Goal: Find specific page/section: Find specific page/section

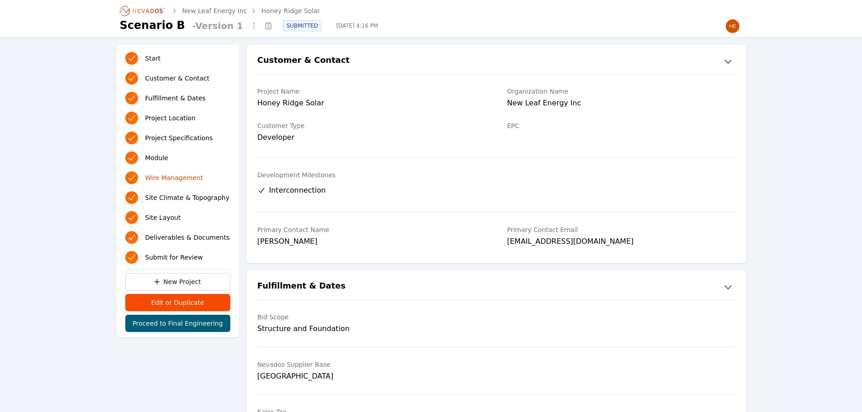
scroll to position [1204, 0]
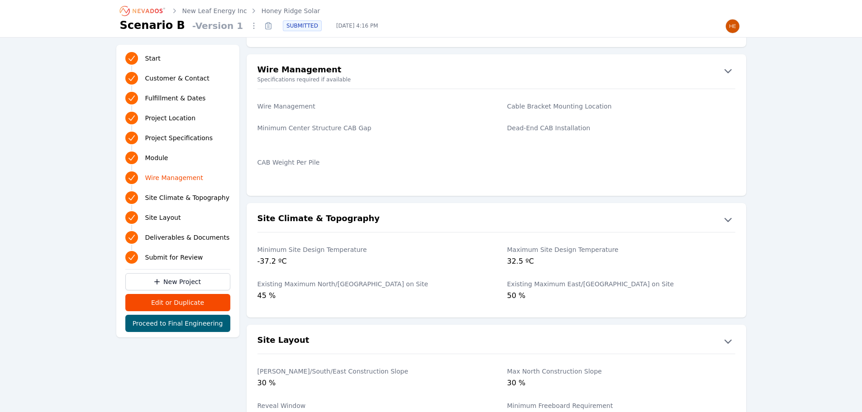
click at [151, 10] on icon "Breadcrumb" at bounding box center [148, 11] width 30 height 5
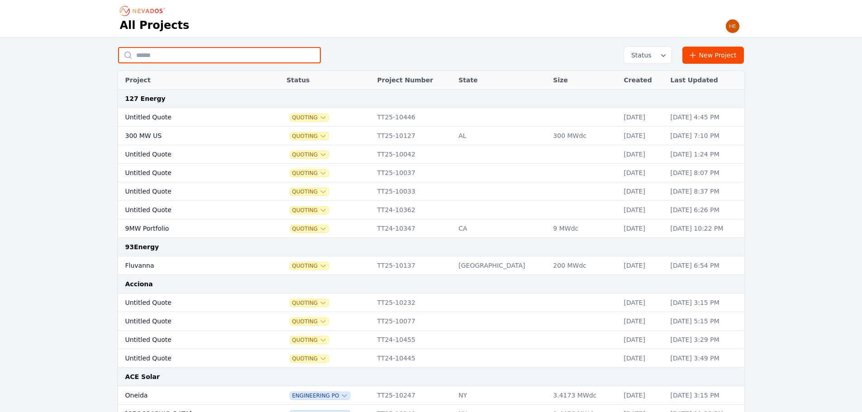
click at [188, 52] on input "text" at bounding box center [219, 55] width 203 height 16
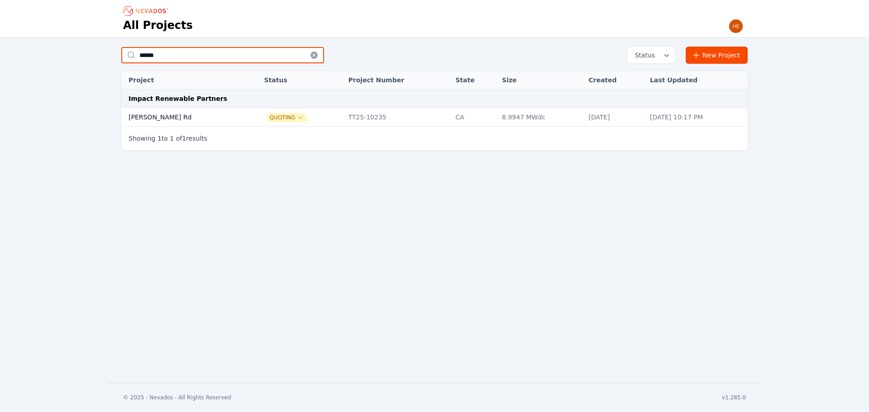
type input "******"
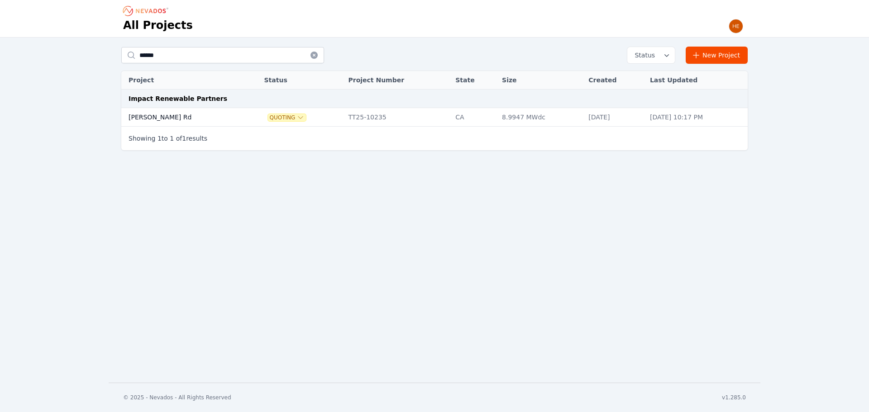
click at [168, 121] on td "[PERSON_NAME] Rd" at bounding box center [183, 117] width 124 height 19
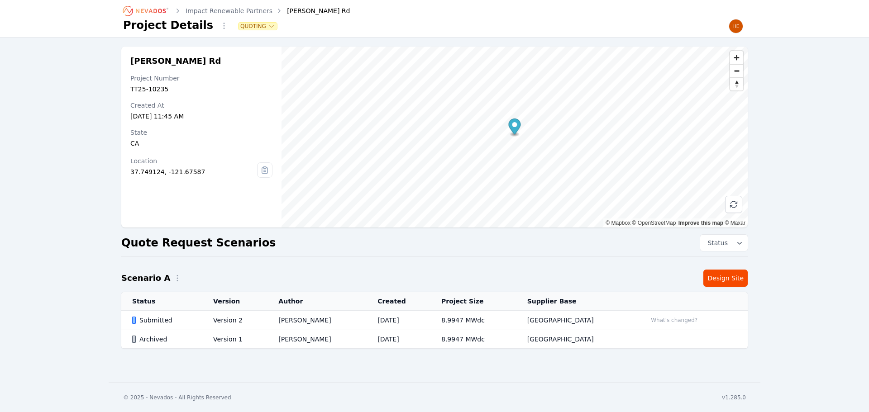
click at [149, 322] on div "Submitted" at bounding box center [165, 320] width 66 height 9
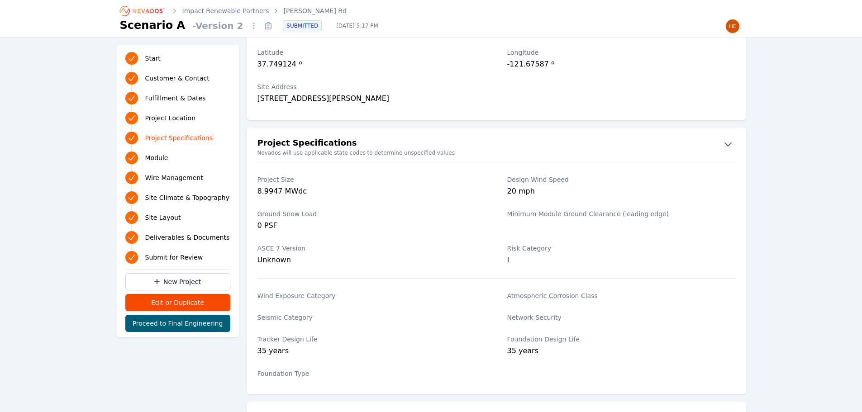
scroll to position [634, 0]
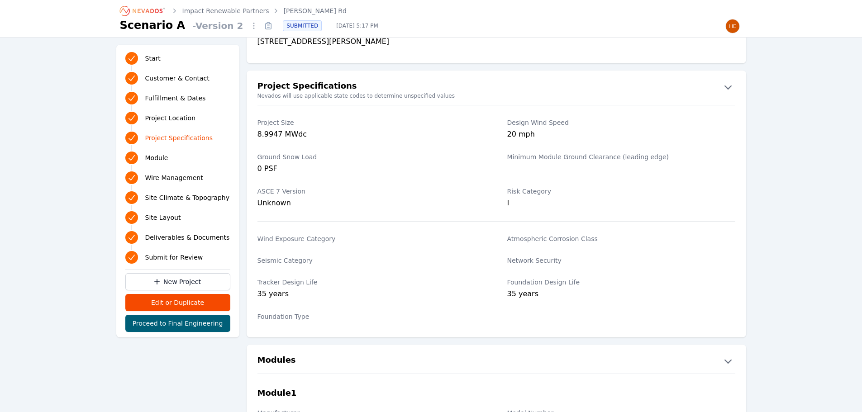
click at [429, 280] on label "Tracker Design Life" at bounding box center [372, 282] width 228 height 9
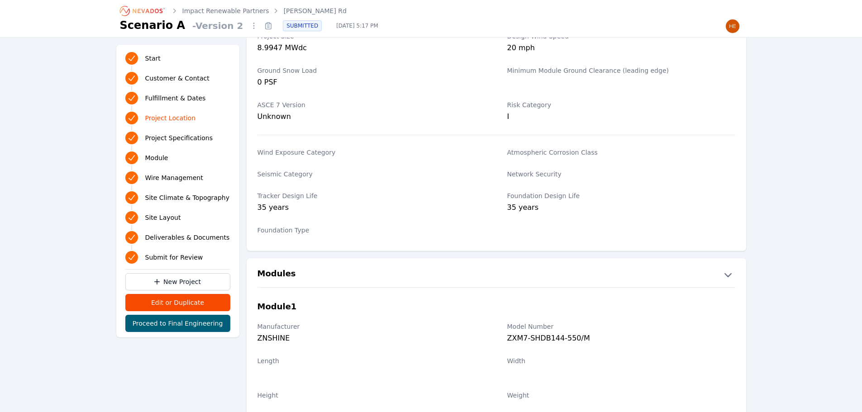
scroll to position [770, 0]
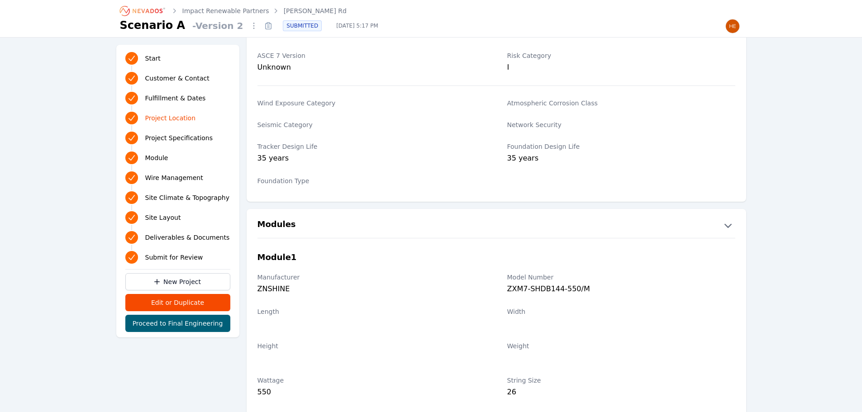
click at [352, 261] on div "Module 1" at bounding box center [497, 257] width 478 height 13
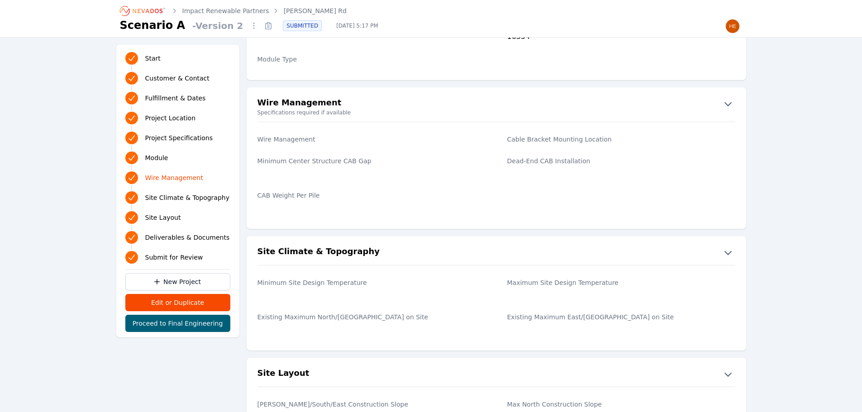
scroll to position [1129, 0]
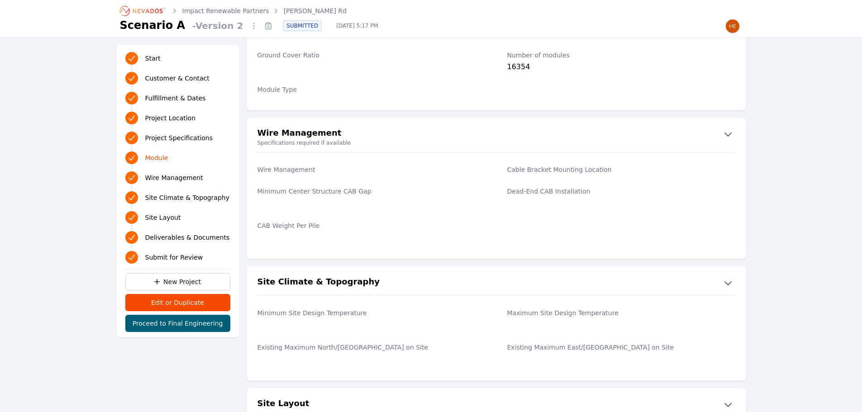
drag, startPoint x: 443, startPoint y: 176, endPoint x: 91, endPoint y: 240, distance: 358.5
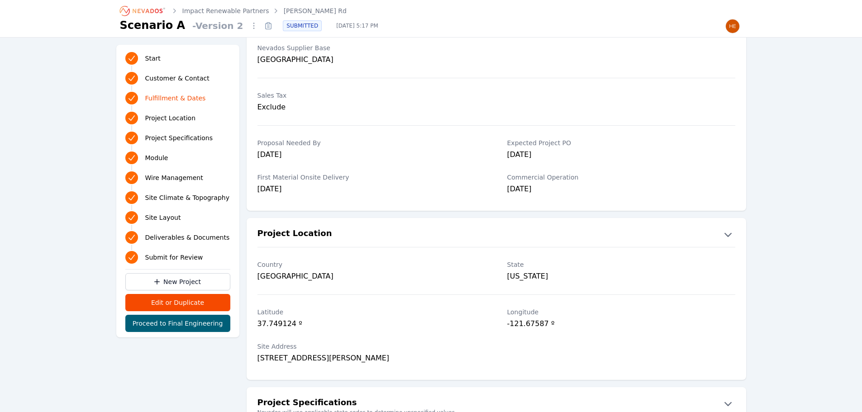
scroll to position [362, 0]
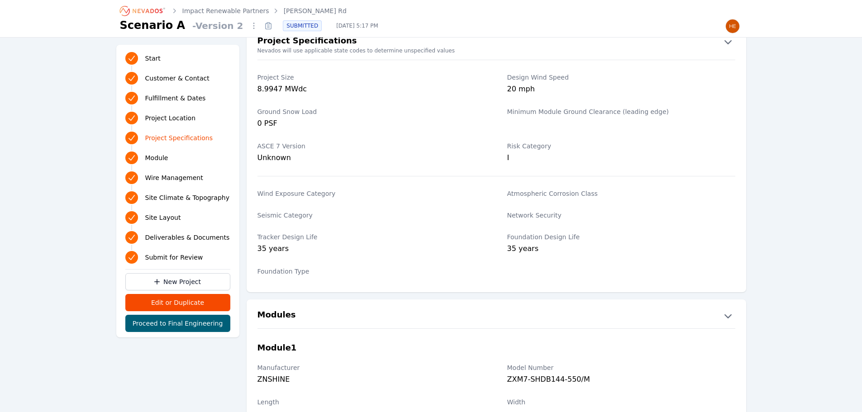
click at [392, 230] on div "Tracker Design Life 35 years" at bounding box center [372, 244] width 228 height 34
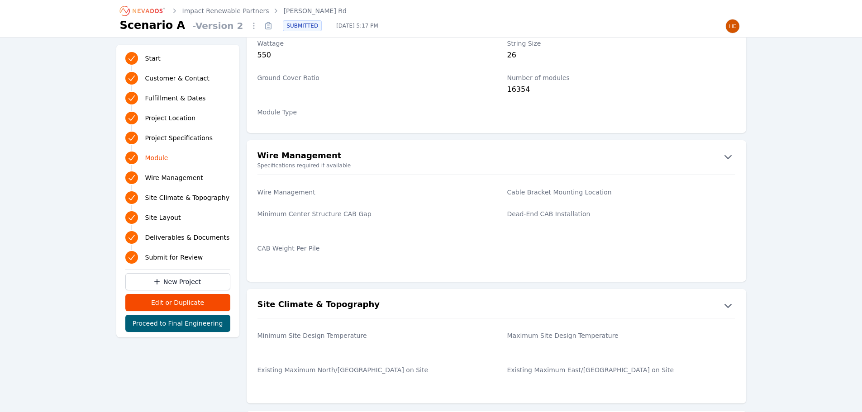
scroll to position [1041, 0]
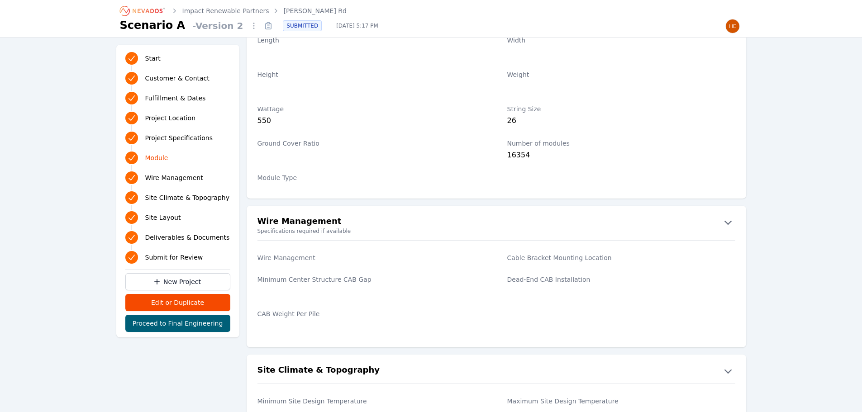
click at [794, 273] on div "Start Customer & Contact Fulfillment & Dates Project Location Project Specifica…" at bounding box center [431, 52] width 862 height 2105
click at [648, 318] on div "Wire Management Cable Bracket Mounting Location Minimum Center Structure CAB Ga…" at bounding box center [497, 293] width 500 height 91
click at [819, 280] on div "Start Customer & Contact Fulfillment & Dates Project Location Project Specifica…" at bounding box center [431, 52] width 862 height 2105
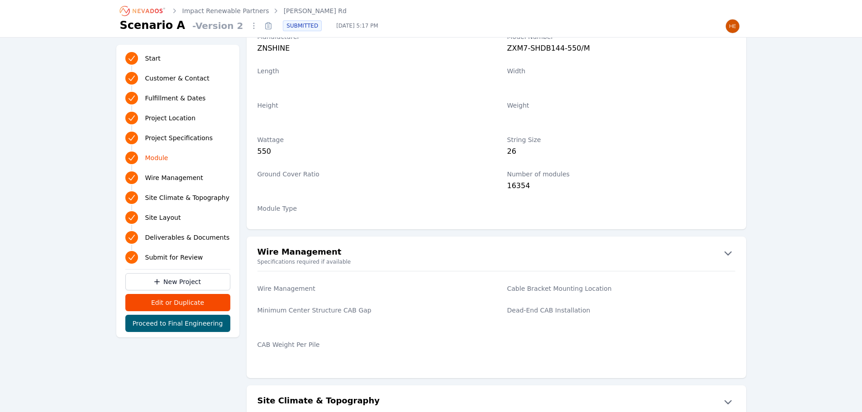
scroll to position [996, 0]
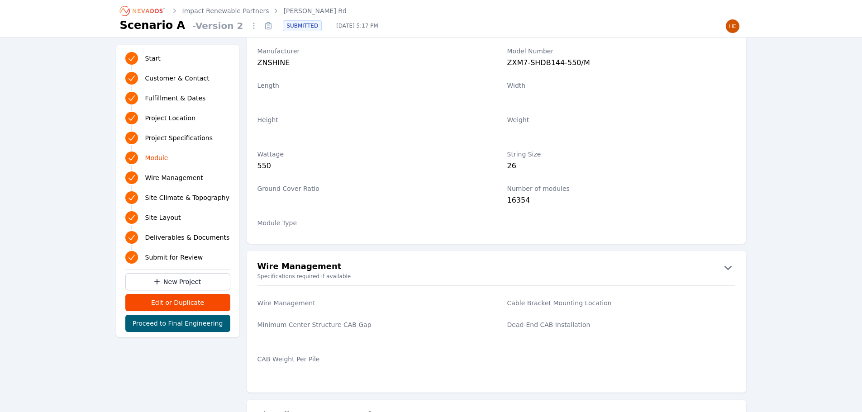
click at [87, 376] on div "Start Customer & Contact Fulfillment & Dates Project Location Project Specifica…" at bounding box center [431, 97] width 862 height 2105
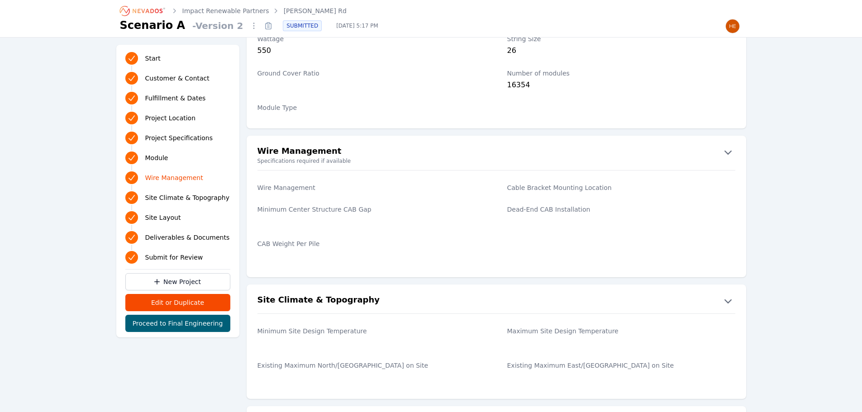
scroll to position [1177, 0]
